Goal: Find specific page/section: Find specific page/section

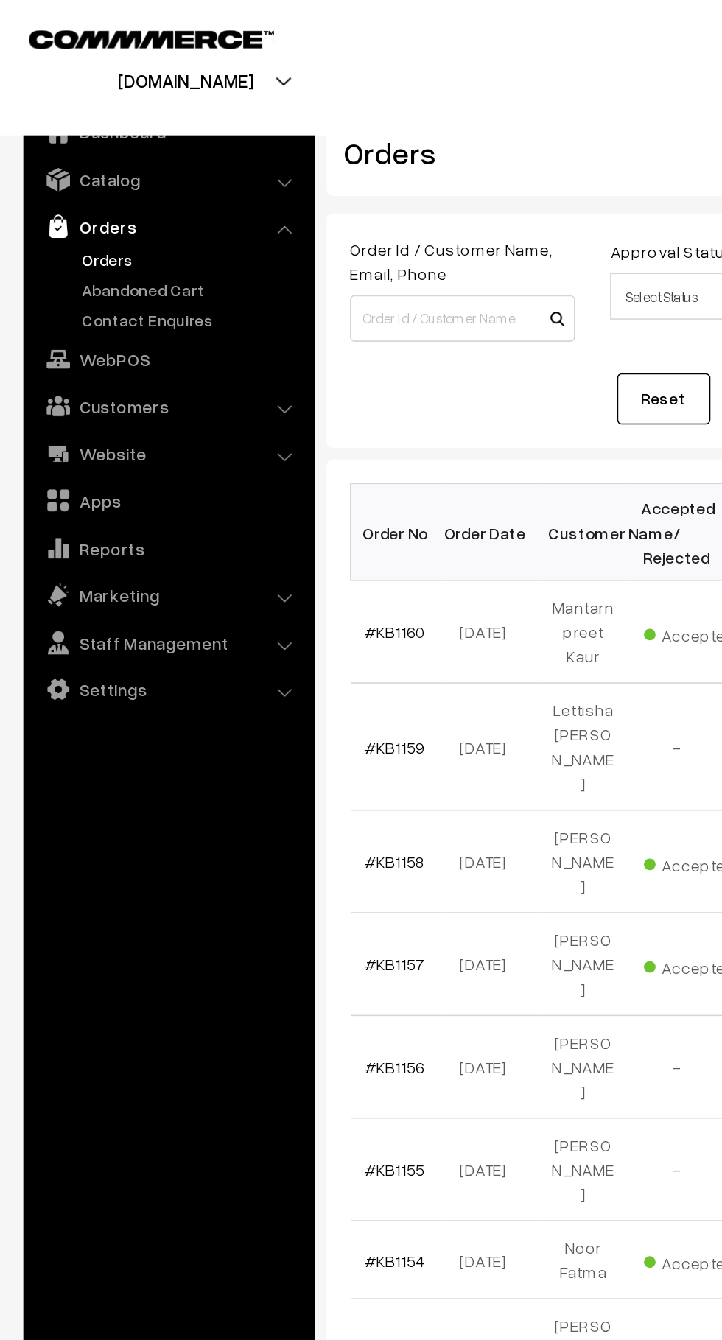
click at [113, 171] on link "Orders" at bounding box center [121, 163] width 146 height 15
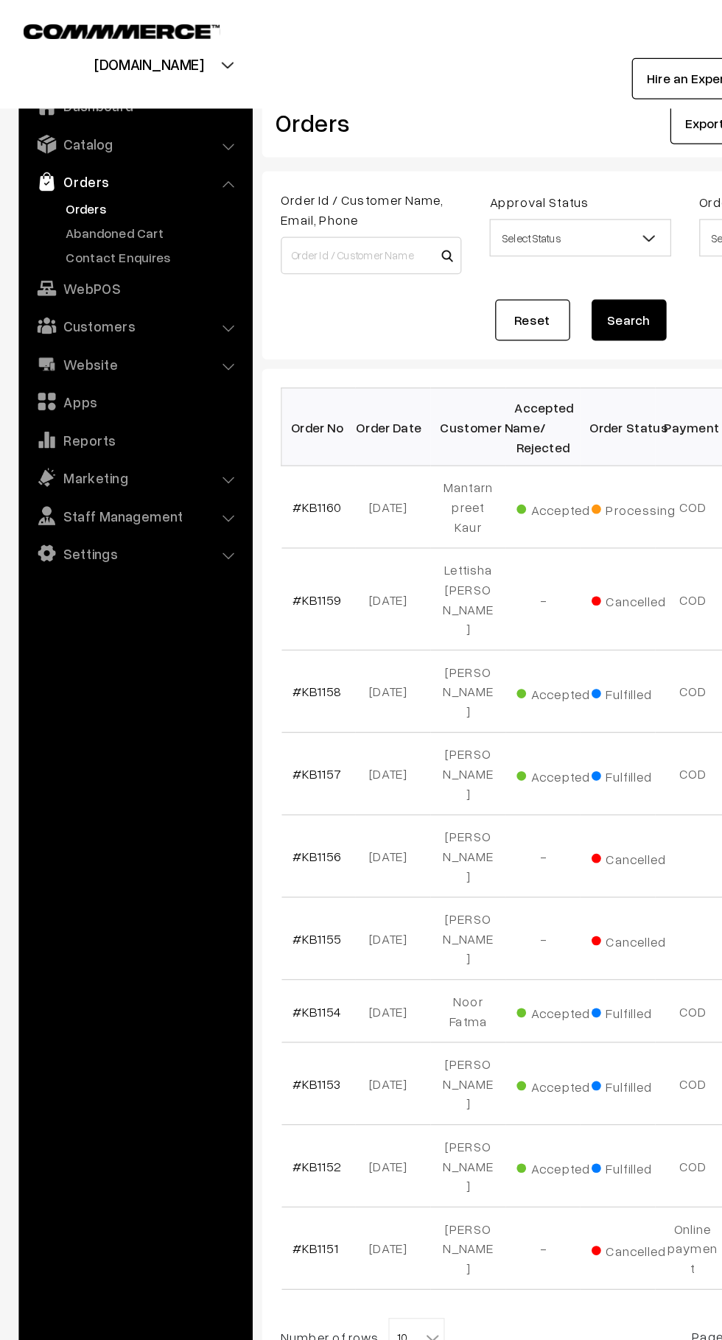
click at [110, 185] on link "Abandoned Cart" at bounding box center [121, 182] width 146 height 15
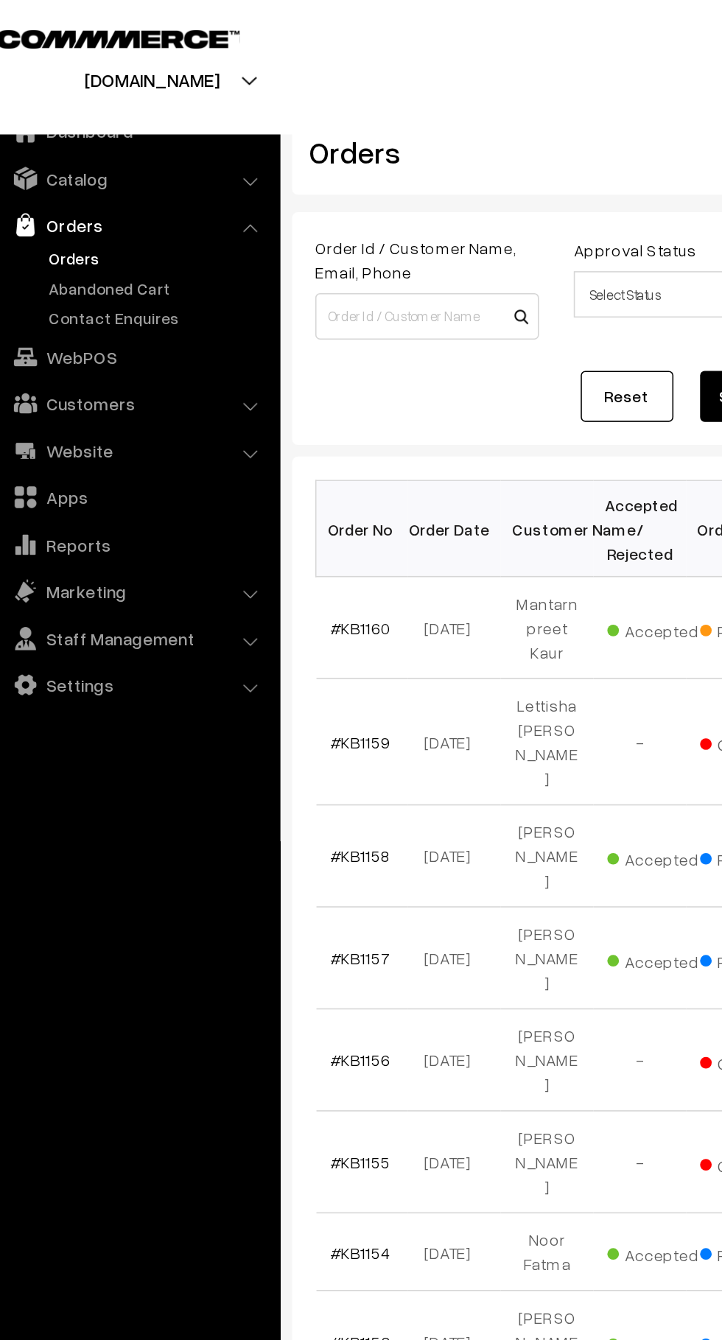
click at [117, 178] on link "Abandoned Cart" at bounding box center [121, 182] width 146 height 15
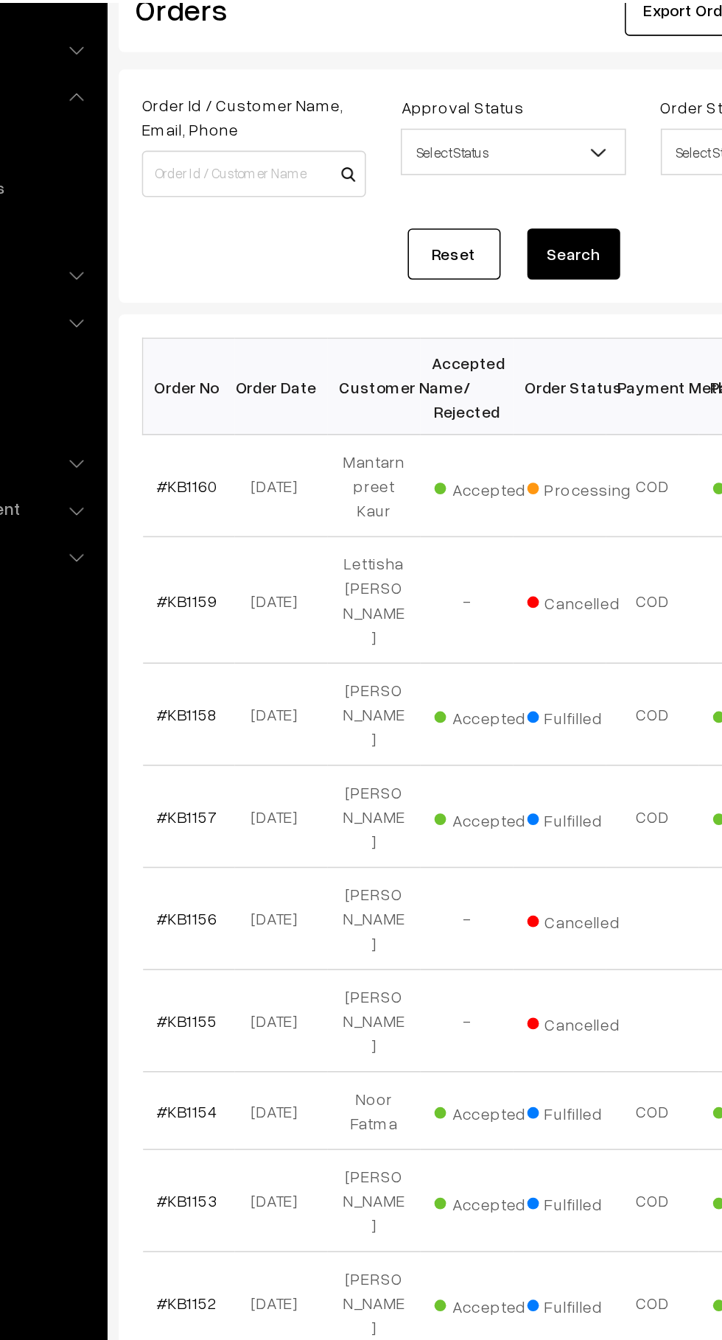
scroll to position [7, 0]
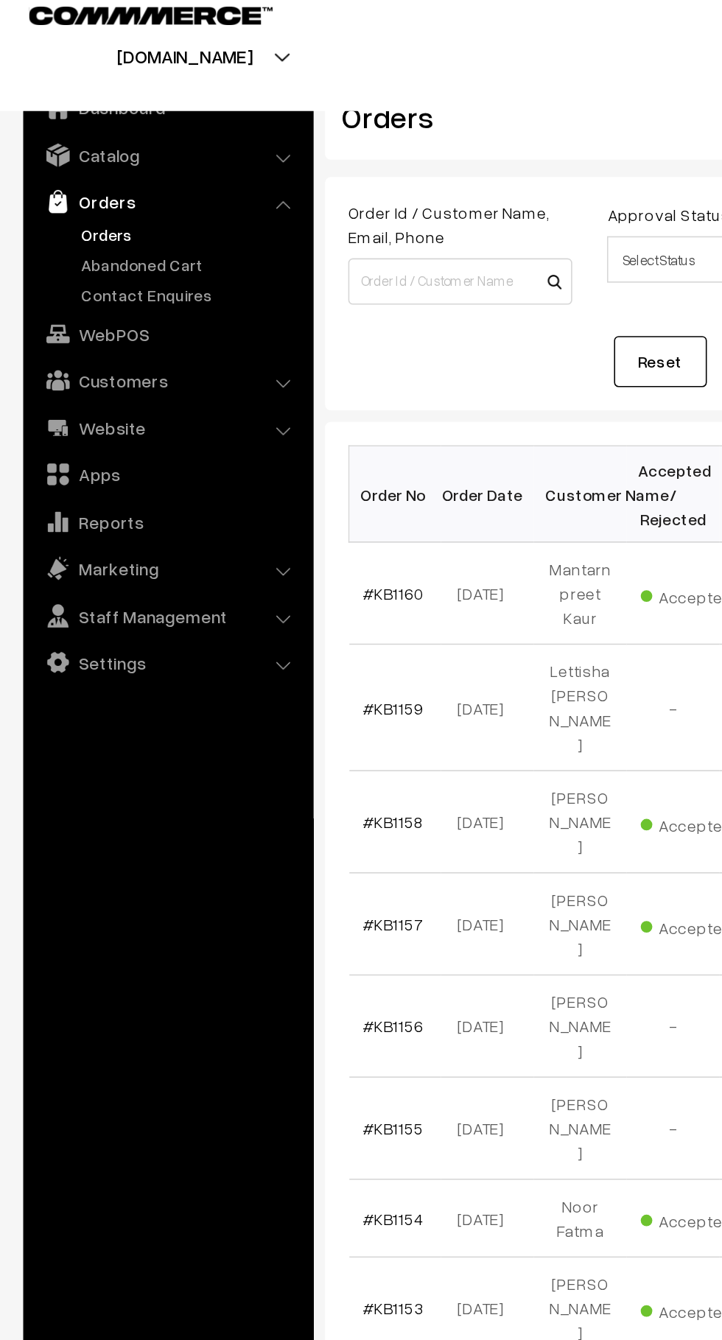
click at [72, 180] on link "Abandoned Cart" at bounding box center [121, 182] width 146 height 15
